Goal: Transaction & Acquisition: Purchase product/service

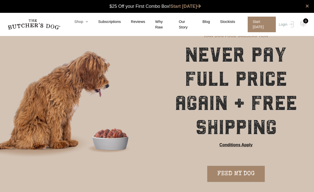
click at [81, 22] on link "Shop" at bounding box center [76, 22] width 24 height 6
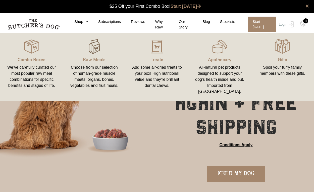
click at [100, 44] on img at bounding box center [94, 46] width 15 height 15
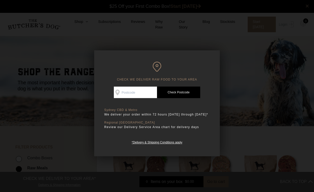
scroll to position [0, 0]
click at [136, 92] on input "Check Availability At" at bounding box center [135, 92] width 43 height 12
type input "2065"
click at [177, 94] on link "Check Postcode" at bounding box center [178, 92] width 43 height 12
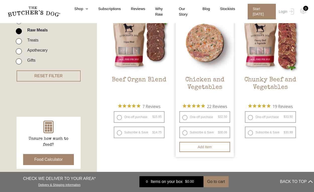
scroll to position [138, 0]
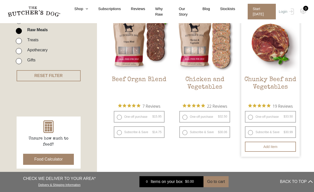
click at [262, 42] on img at bounding box center [270, 42] width 58 height 58
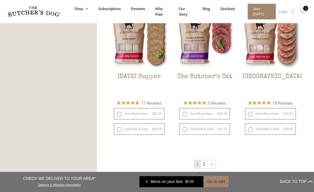
scroll to position [631, 0]
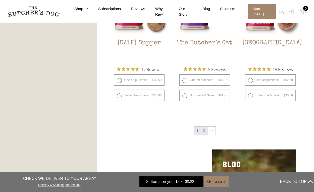
click at [206, 131] on link "2" at bounding box center [204, 130] width 6 height 8
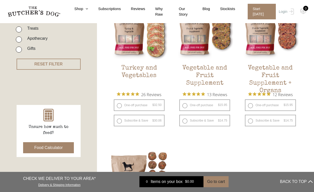
scroll to position [25, 0]
